Goal: Information Seeking & Learning: Check status

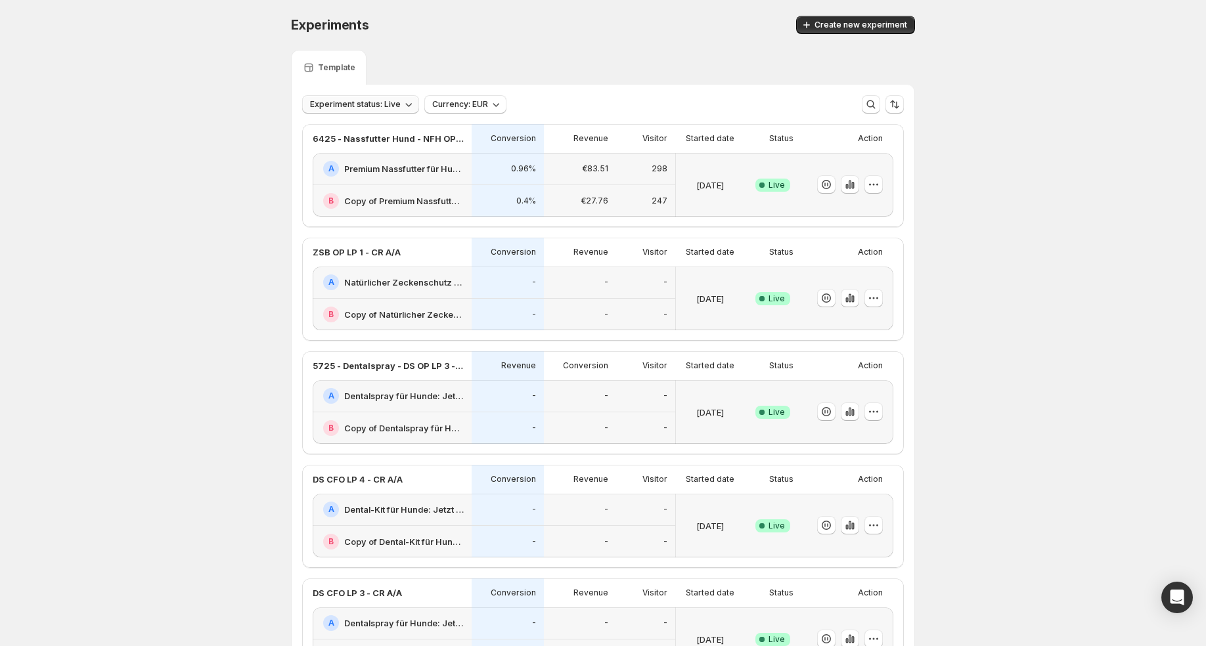
click at [391, 102] on span "Experiment status: Live" at bounding box center [355, 104] width 91 height 11
click at [332, 192] on p "Ended" at bounding box center [336, 194] width 26 height 13
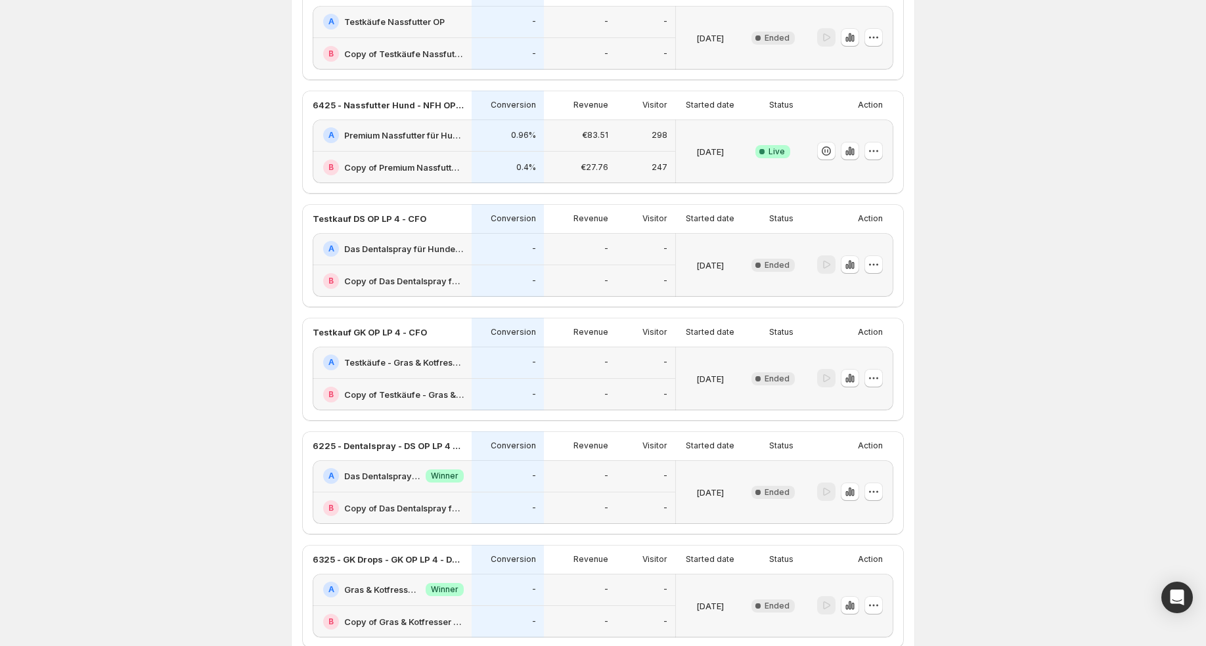
scroll to position [473, 0]
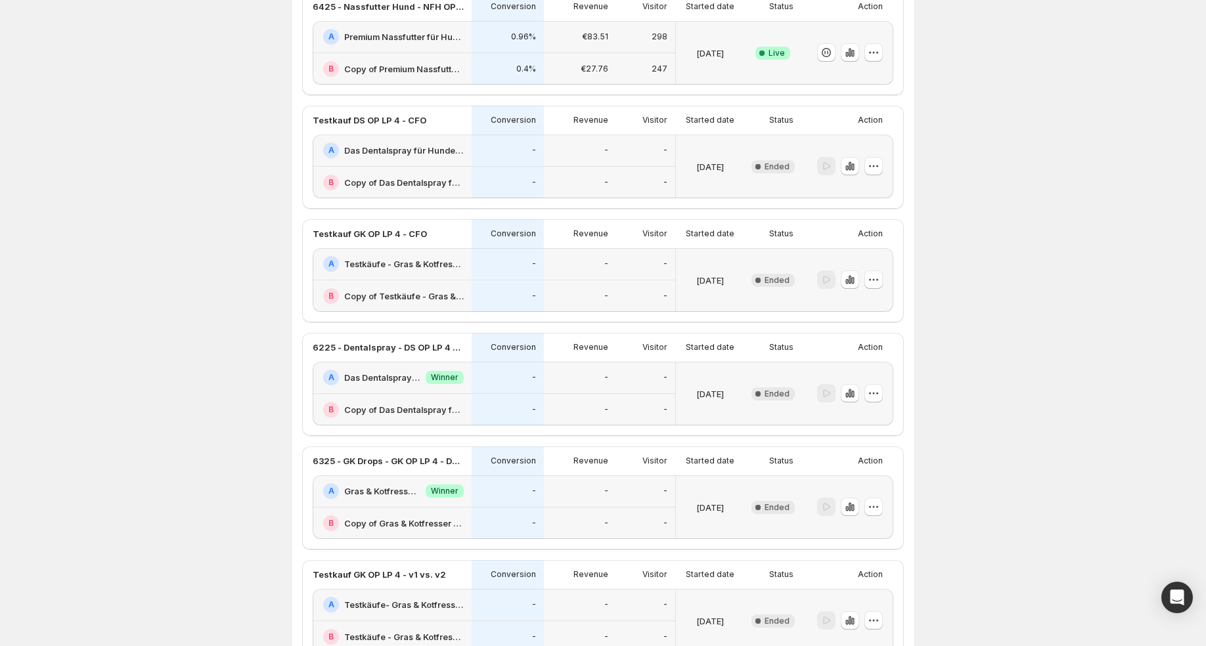
click at [445, 269] on div "A Testkäufe - Gras & Kotfresser Drops für Hunde: Jetzt Neukunden Deal sichern!-…" at bounding box center [393, 264] width 141 height 16
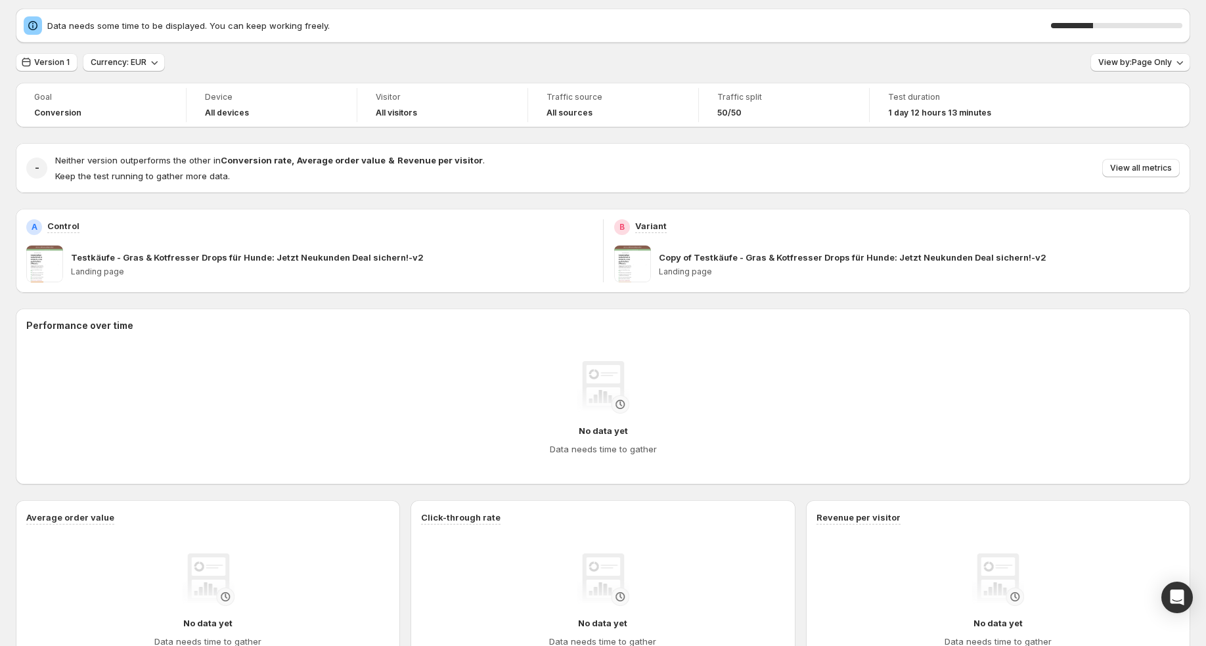
scroll to position [12, 0]
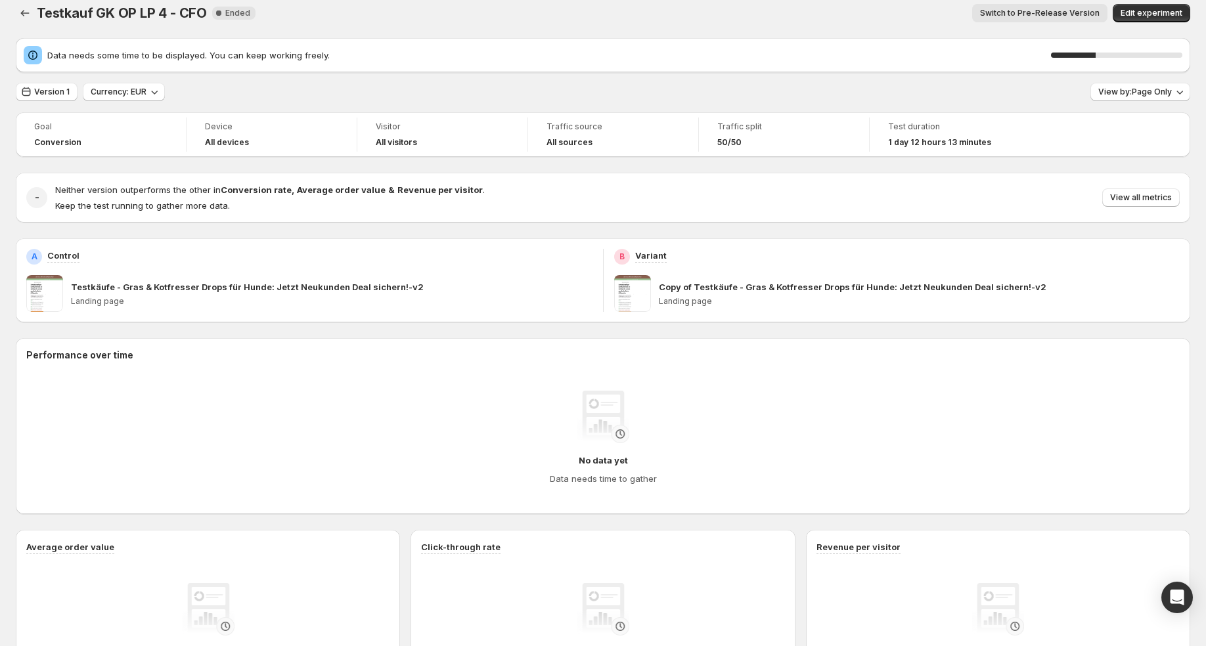
click at [20, 28] on div "Testkauf GK OP LP 4 - CFO. This page is ready Testkauf GK OP LP 4 - CFO New Com…" at bounding box center [603, 13] width 1174 height 50
click at [22, 20] on button "Back" at bounding box center [25, 13] width 18 height 18
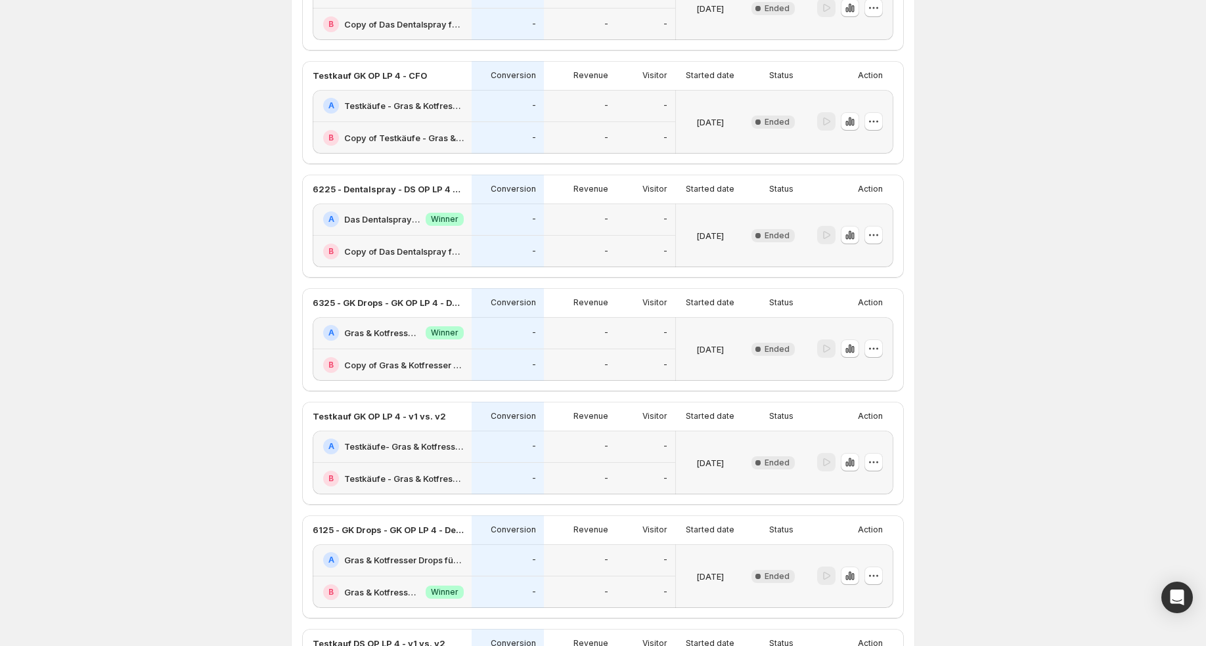
scroll to position [629, 0]
click at [847, 350] on icon "button" at bounding box center [846, 352] width 3 height 5
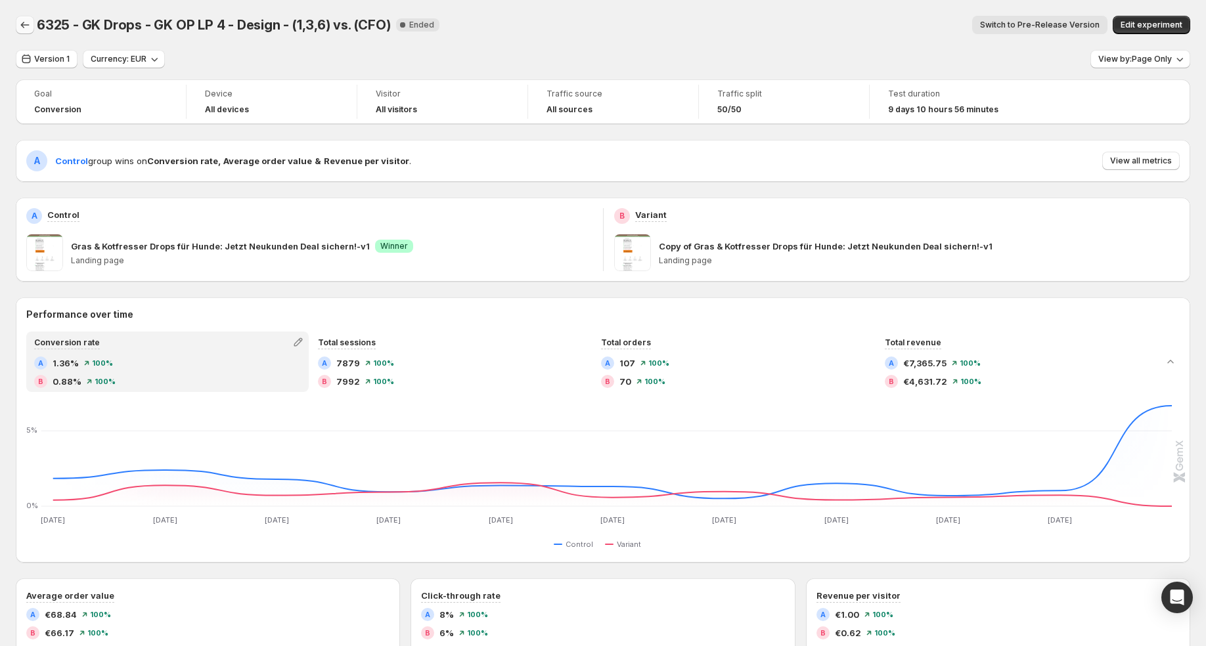
click at [19, 20] on icon "Back" at bounding box center [24, 24] width 13 height 13
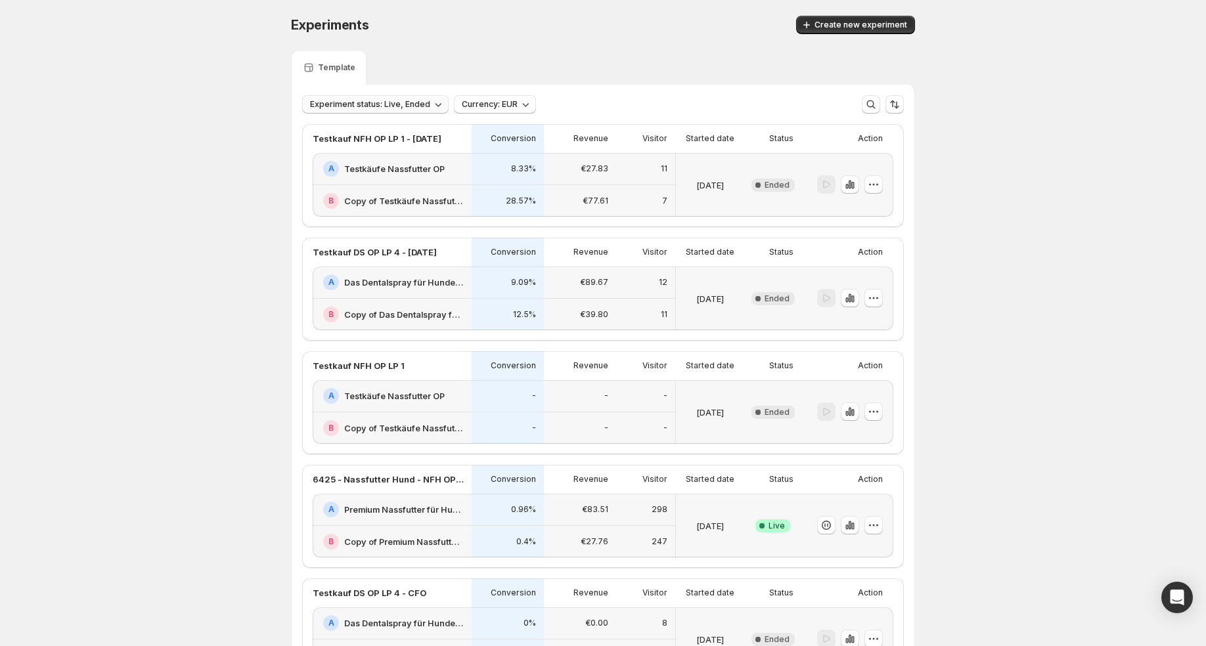
click at [406, 100] on span "Experiment status: Live, Ended" at bounding box center [370, 104] width 120 height 11
click at [331, 195] on p "Ended" at bounding box center [336, 194] width 26 height 13
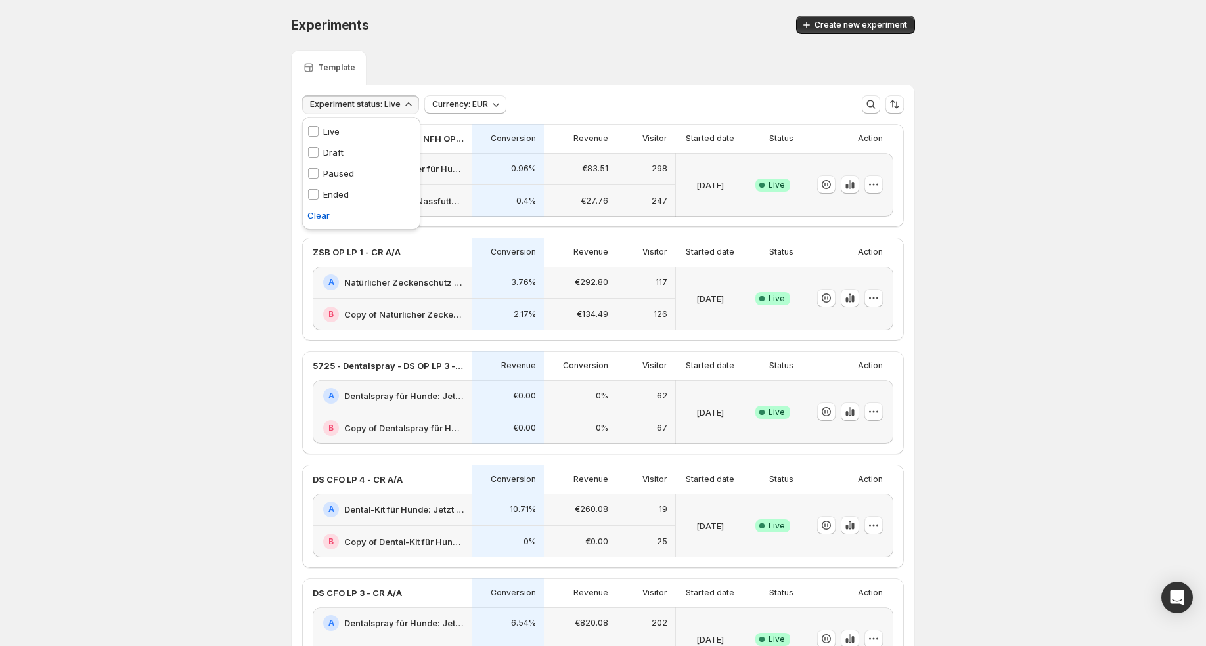
click at [212, 250] on div "Experiments. This page is ready Experiments Create new experiment Template Expe…" at bounding box center [603, 552] width 1206 height 1105
click at [581, 210] on div "€27.76" at bounding box center [580, 201] width 72 height 32
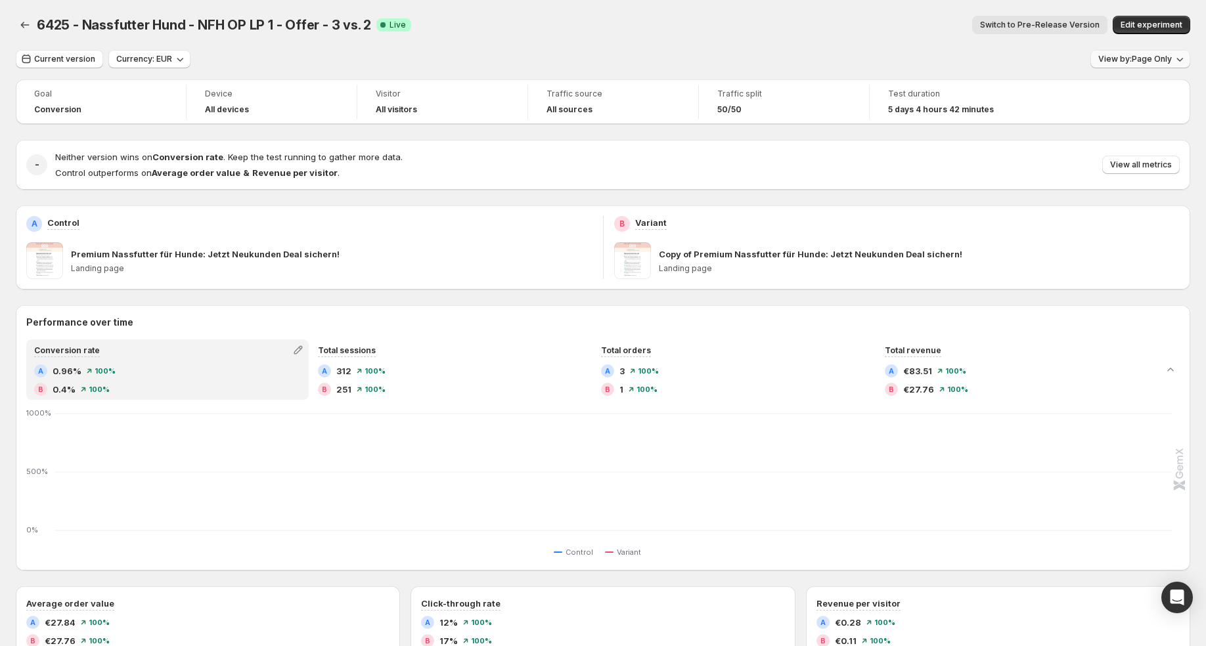
click at [1145, 56] on span "View by: Page Only" at bounding box center [1135, 59] width 74 height 11
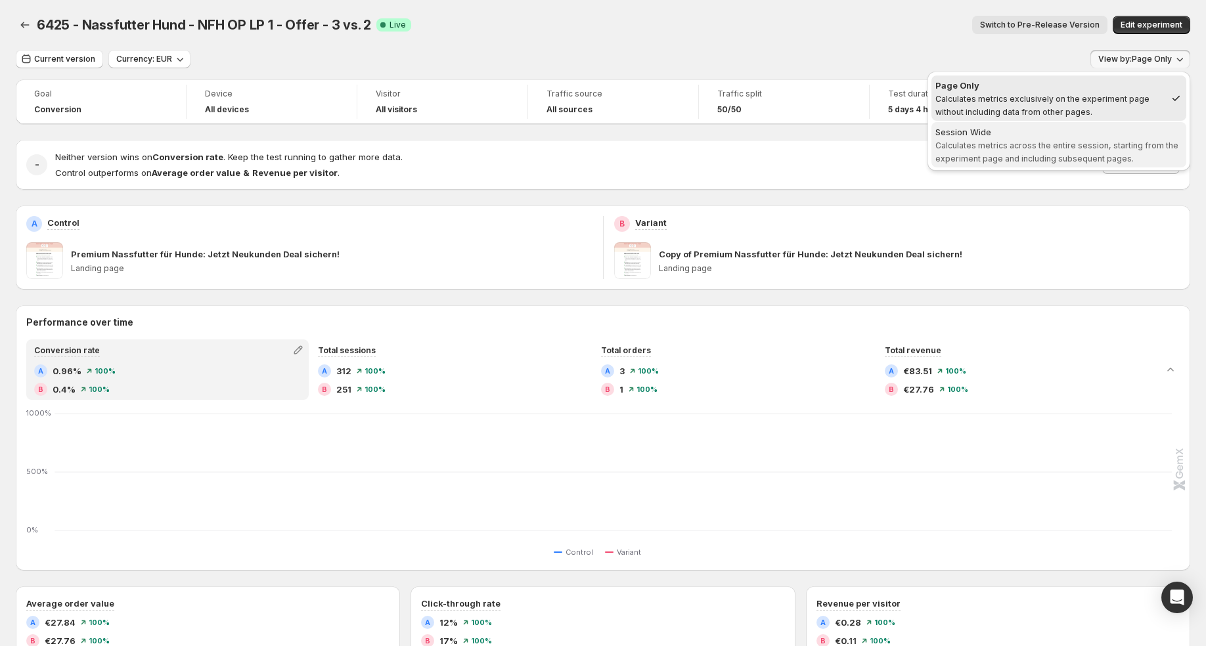
click at [1088, 135] on div "Session Wide" at bounding box center [1058, 131] width 247 height 13
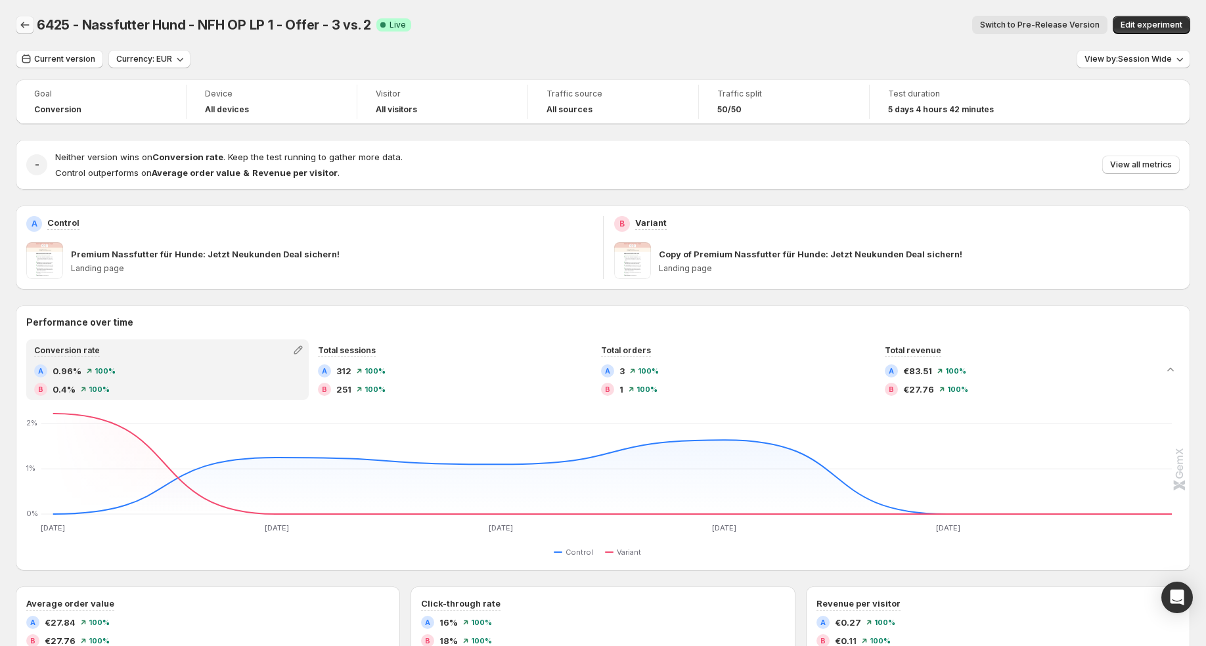
click at [26, 26] on icon "Back" at bounding box center [24, 24] width 13 height 13
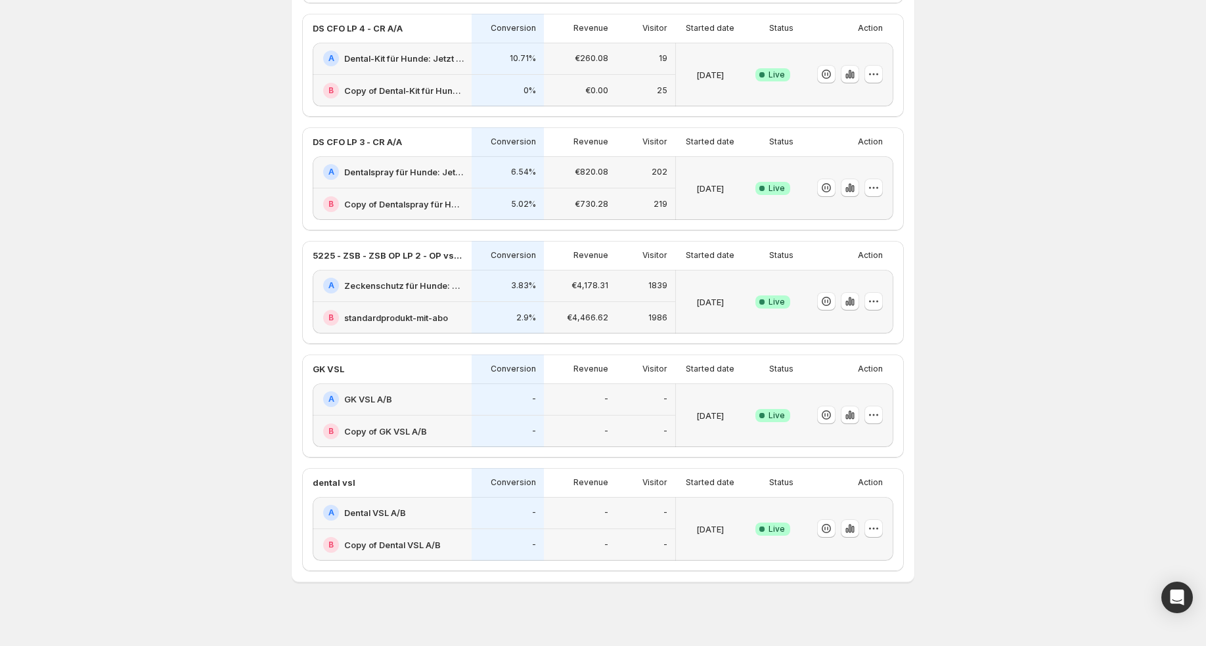
scroll to position [443, 0]
